Goal: Navigation & Orientation: Go to known website

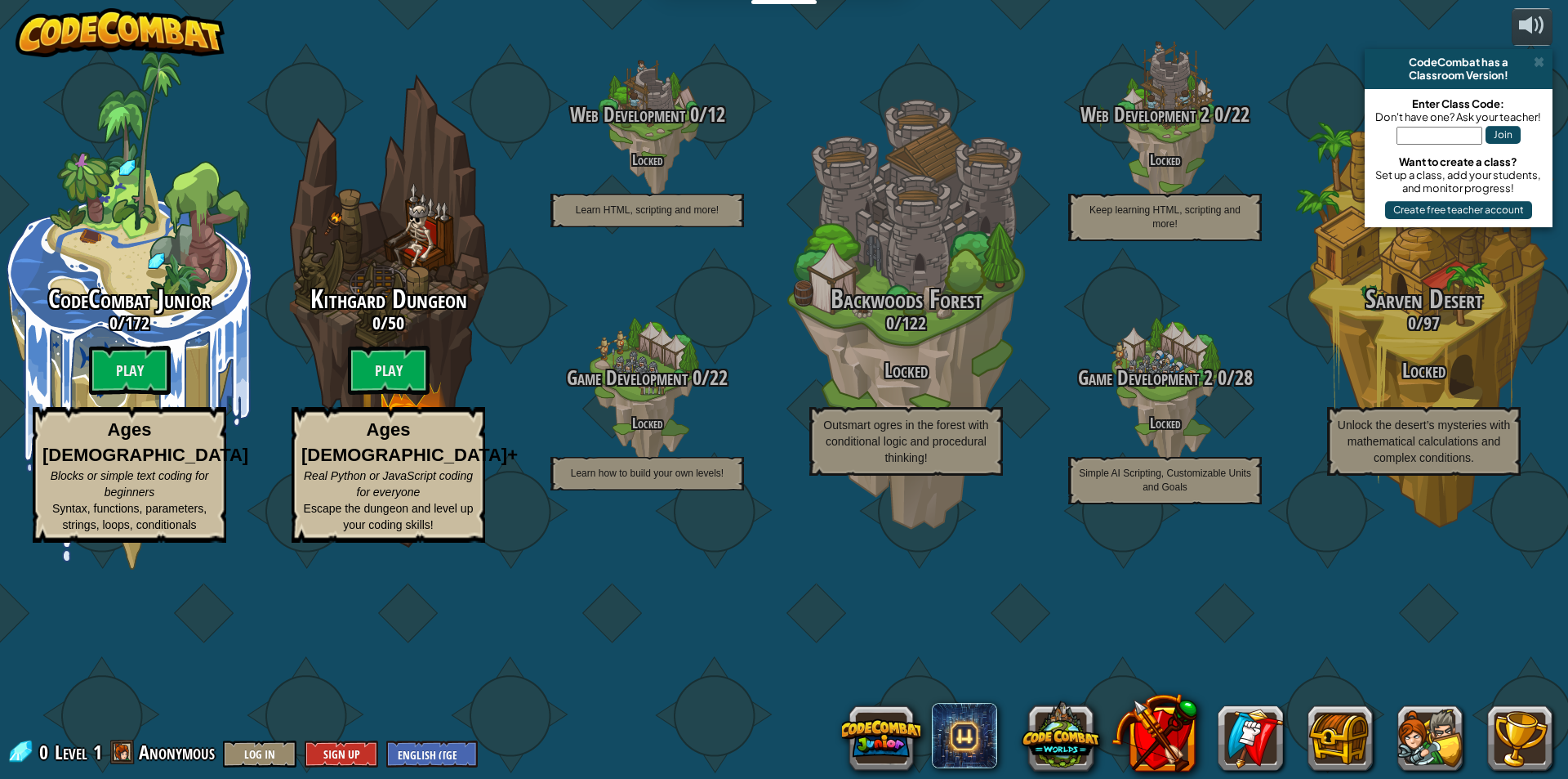
click at [139, 38] on img at bounding box center [120, 32] width 210 height 49
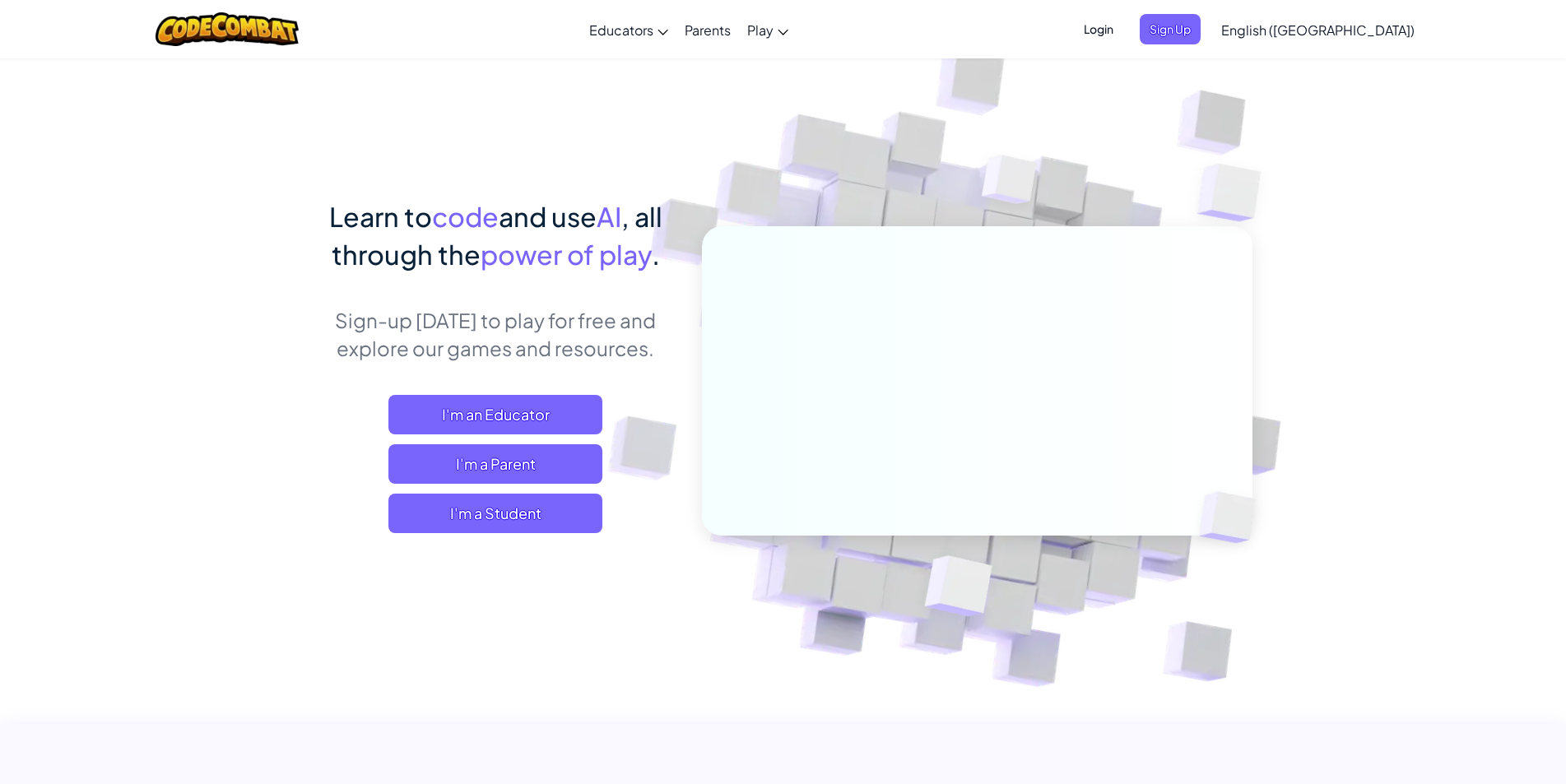
click at [1123, 30] on span "Login" at bounding box center [1098, 30] width 49 height 30
